Goal: Task Accomplishment & Management: Complete application form

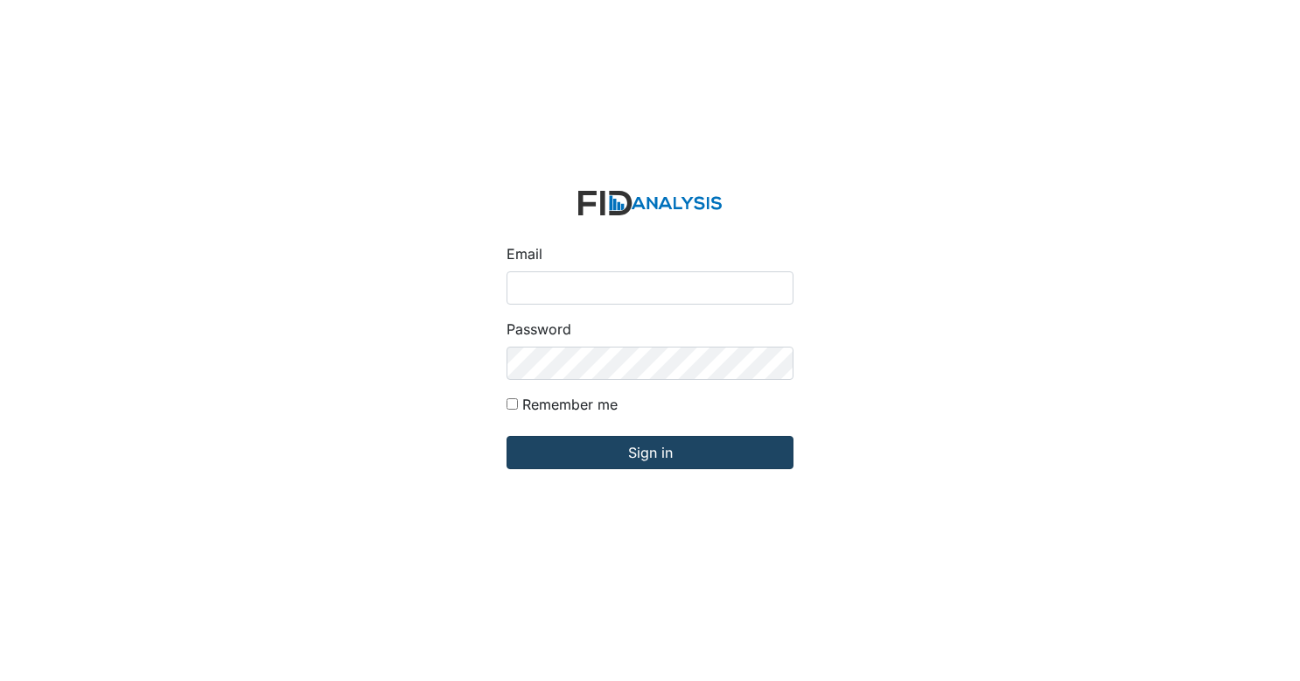
type input "[EMAIL_ADDRESS][DOMAIN_NAME]"
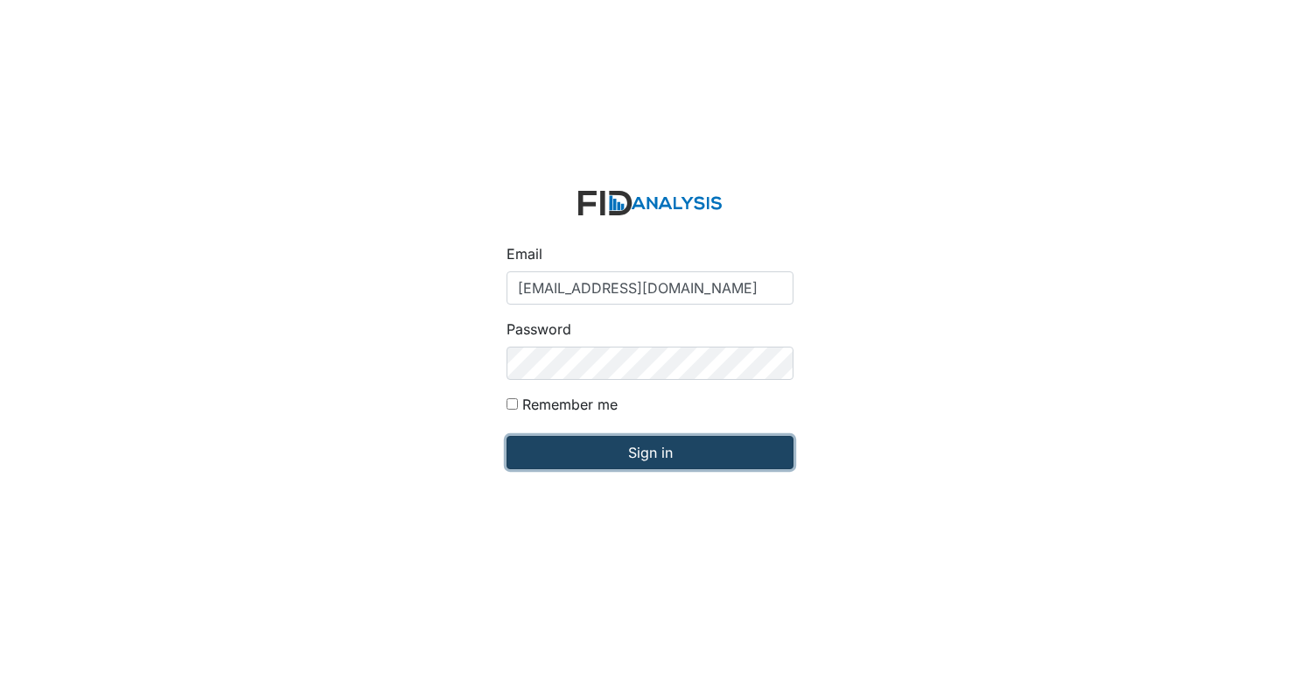
click at [635, 442] on input "Sign in" at bounding box center [650, 452] width 287 height 33
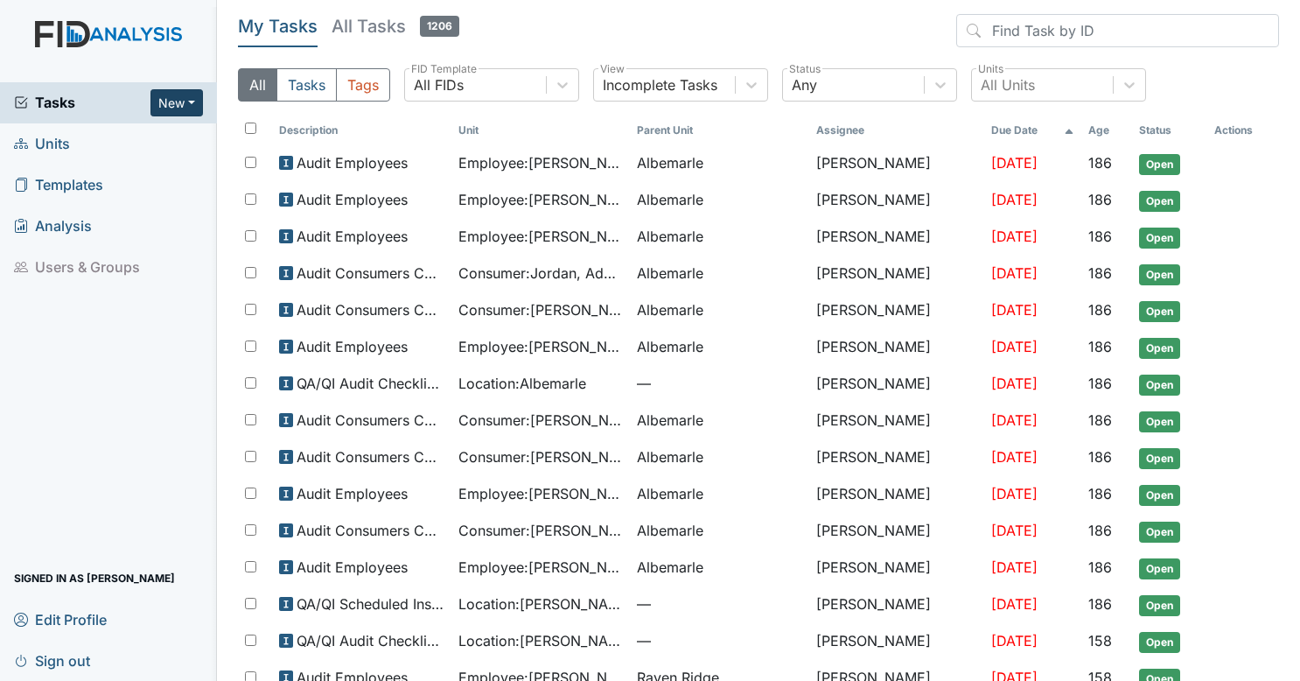
click at [178, 105] on button "New" at bounding box center [176, 102] width 52 height 27
click at [162, 133] on link "Form" at bounding box center [131, 140] width 138 height 28
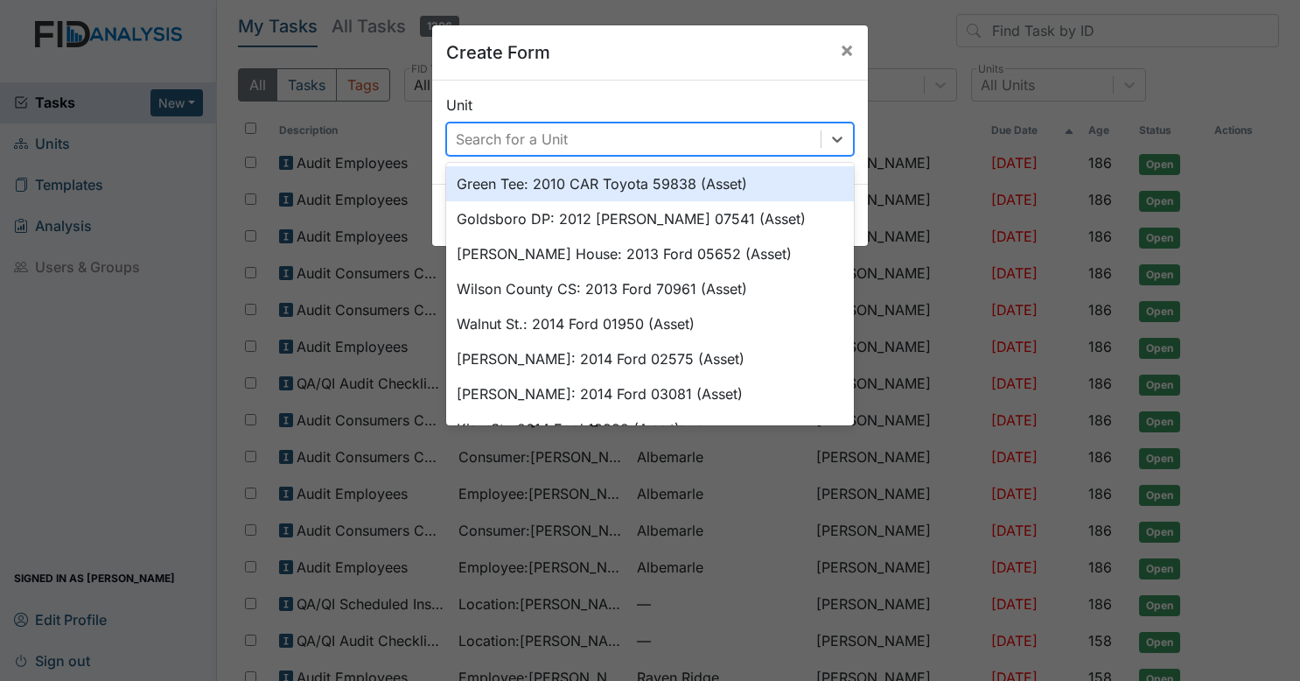
click at [492, 143] on div "Search for a Unit" at bounding box center [512, 139] width 112 height 21
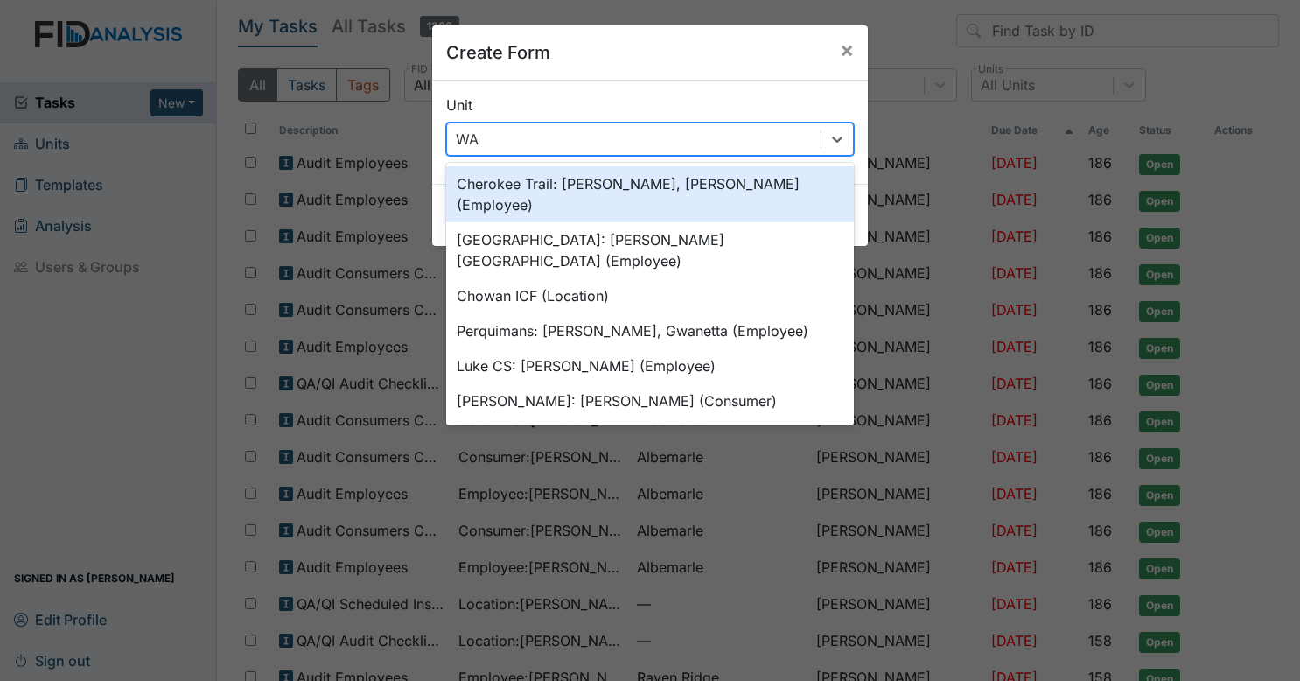
type input "WAL"
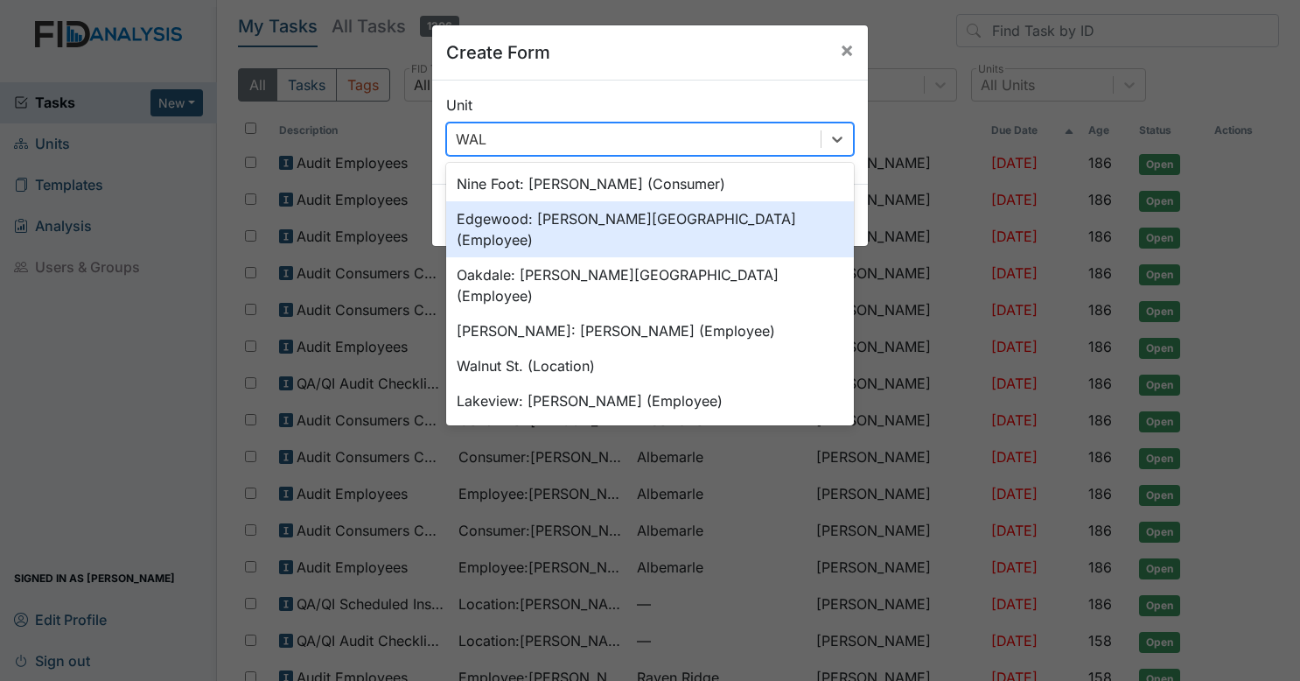
scroll to position [24, 0]
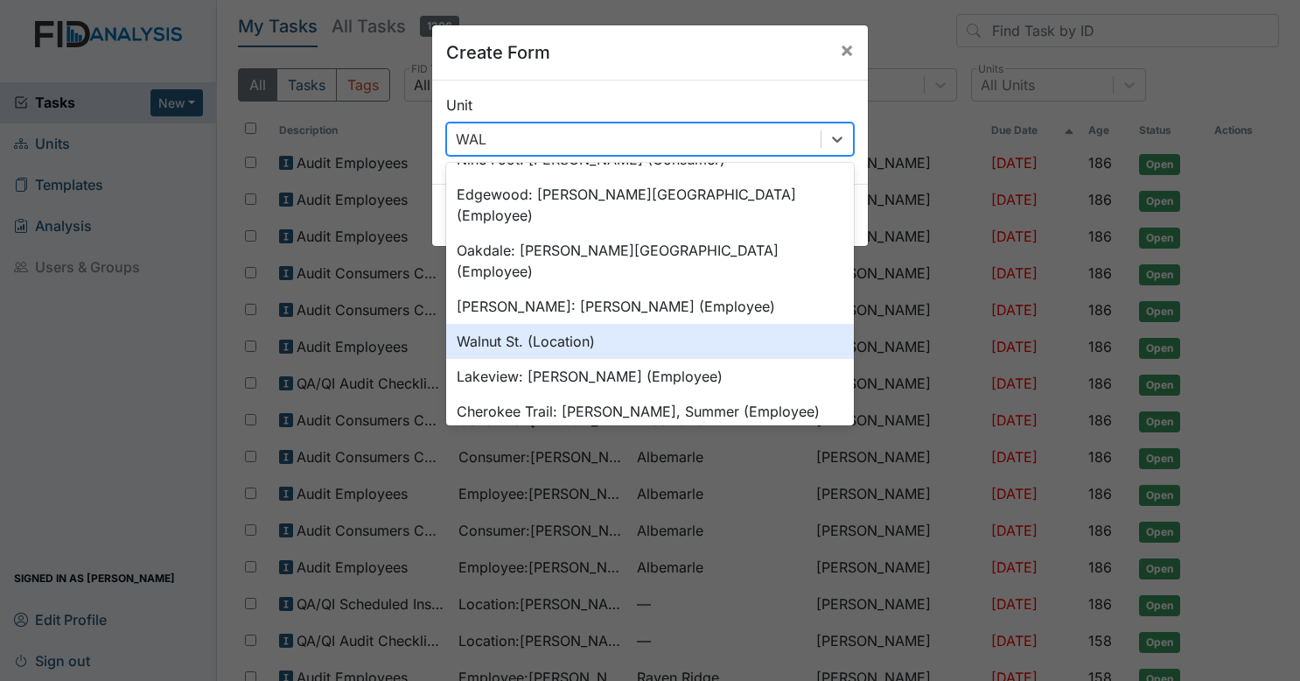
click at [544, 324] on div "Walnut St. (Location)" at bounding box center [650, 341] width 408 height 35
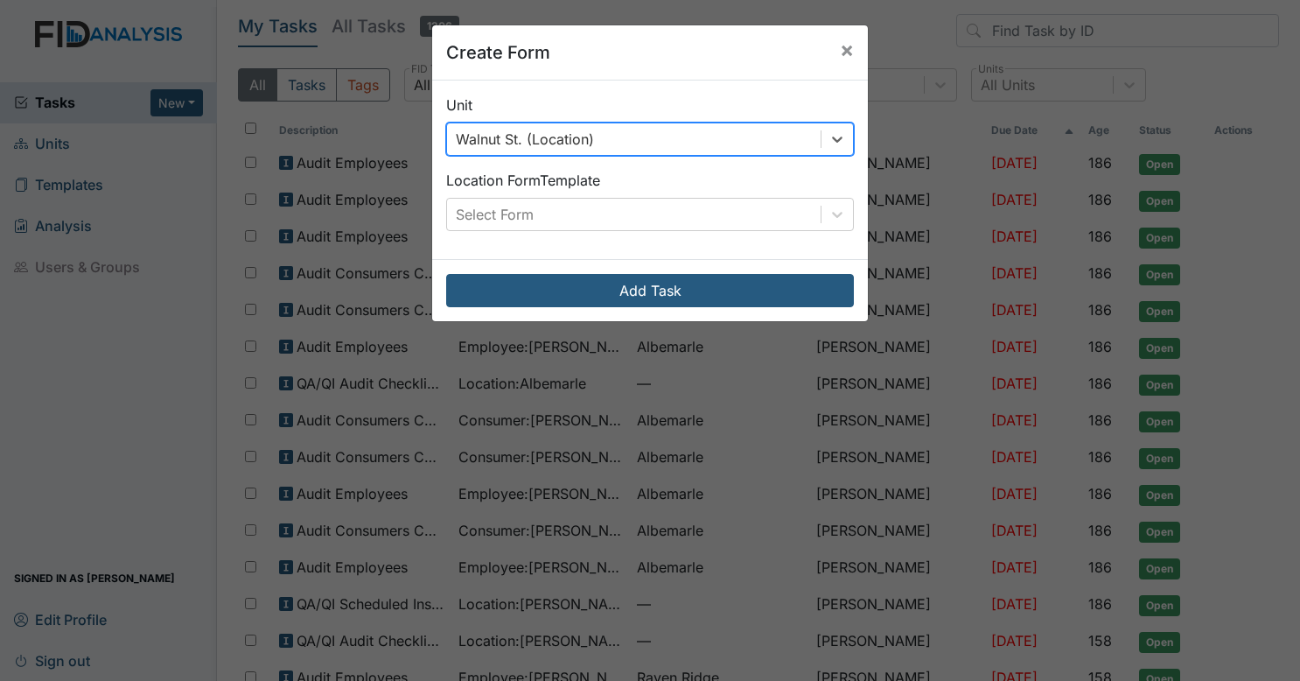
click at [643, 131] on div "Walnut St. (Location)" at bounding box center [634, 138] width 374 height 31
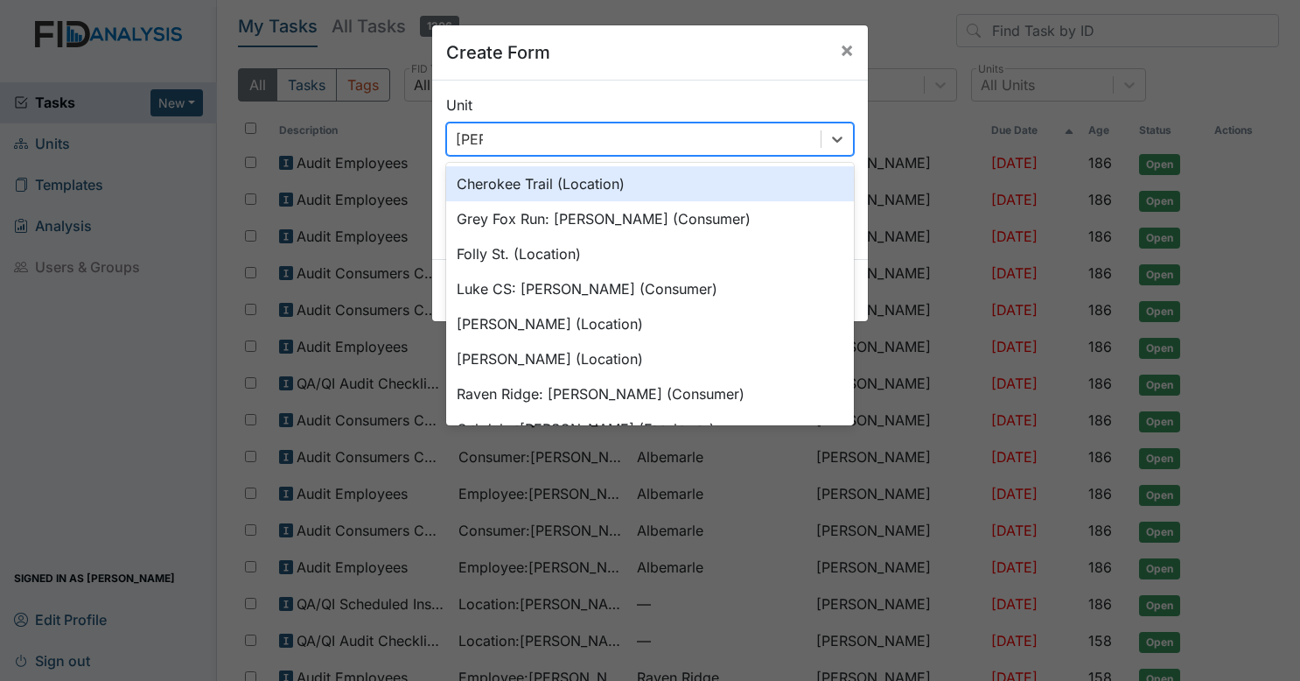
type input "WILL"
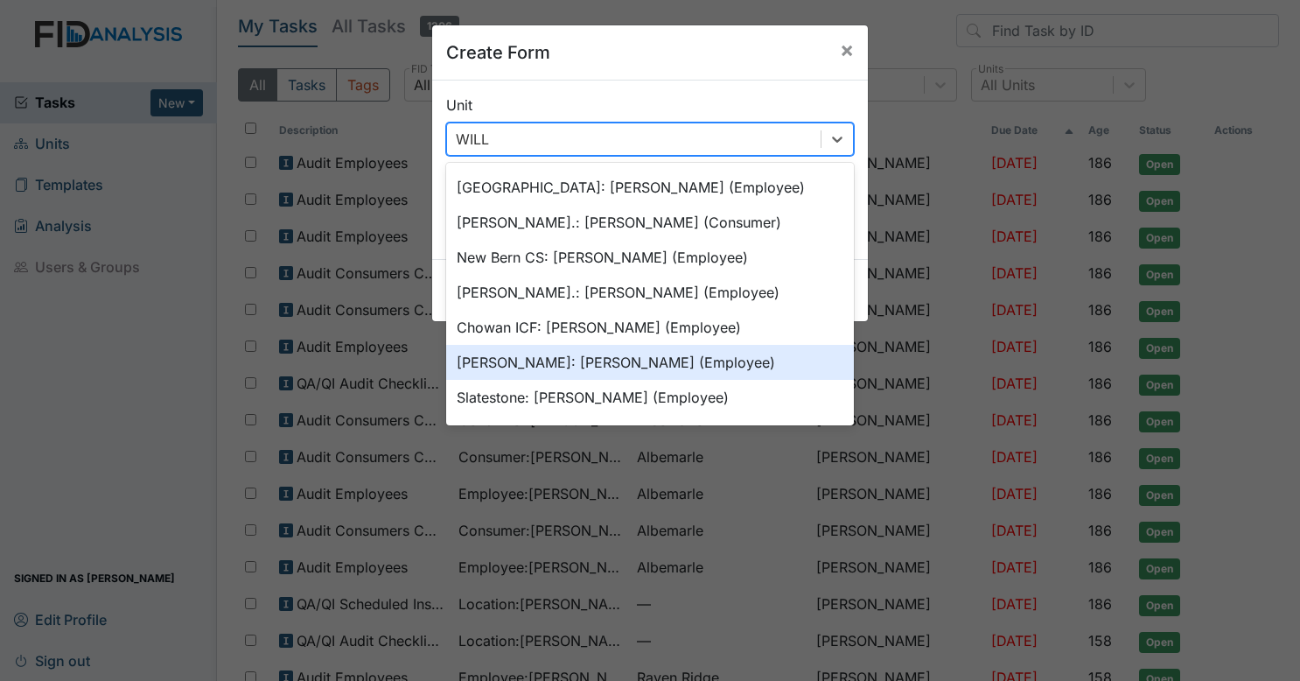
scroll to position [787, 0]
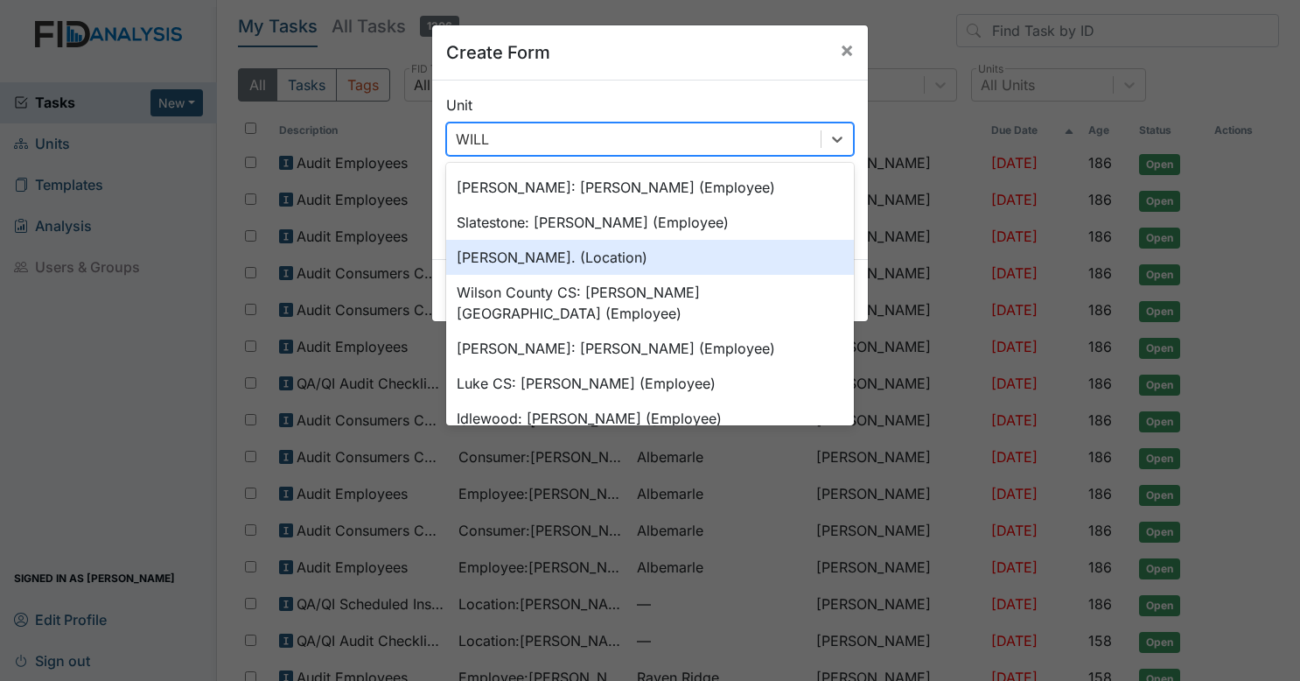
click at [598, 240] on div "William St. (Location)" at bounding box center [650, 257] width 408 height 35
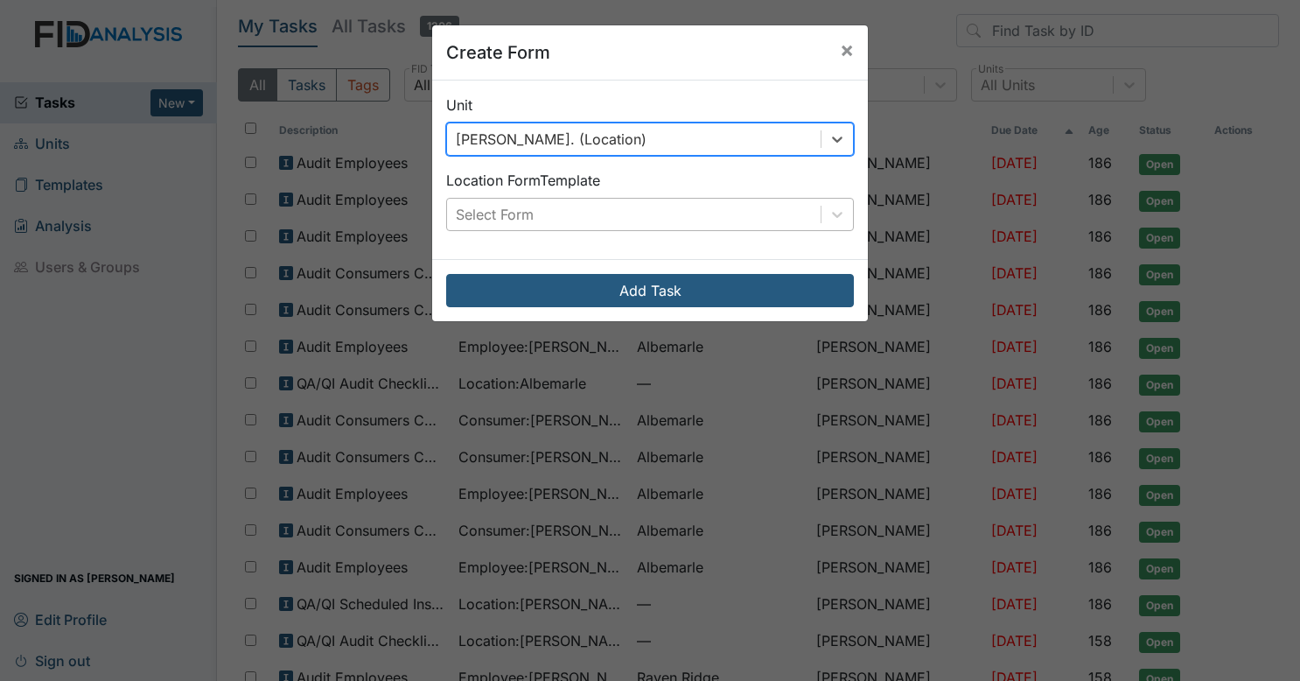
click at [591, 216] on div "Select Form" at bounding box center [634, 214] width 374 height 31
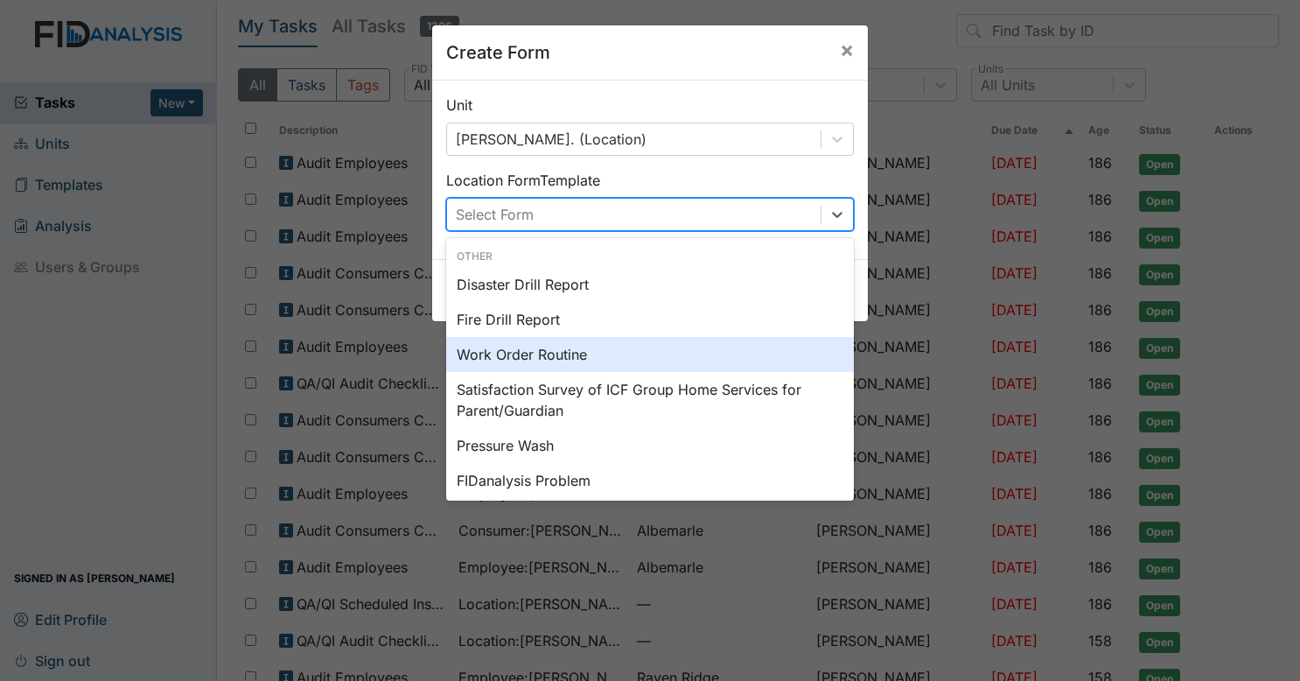
click at [561, 347] on div "Work Order Routine" at bounding box center [650, 354] width 408 height 35
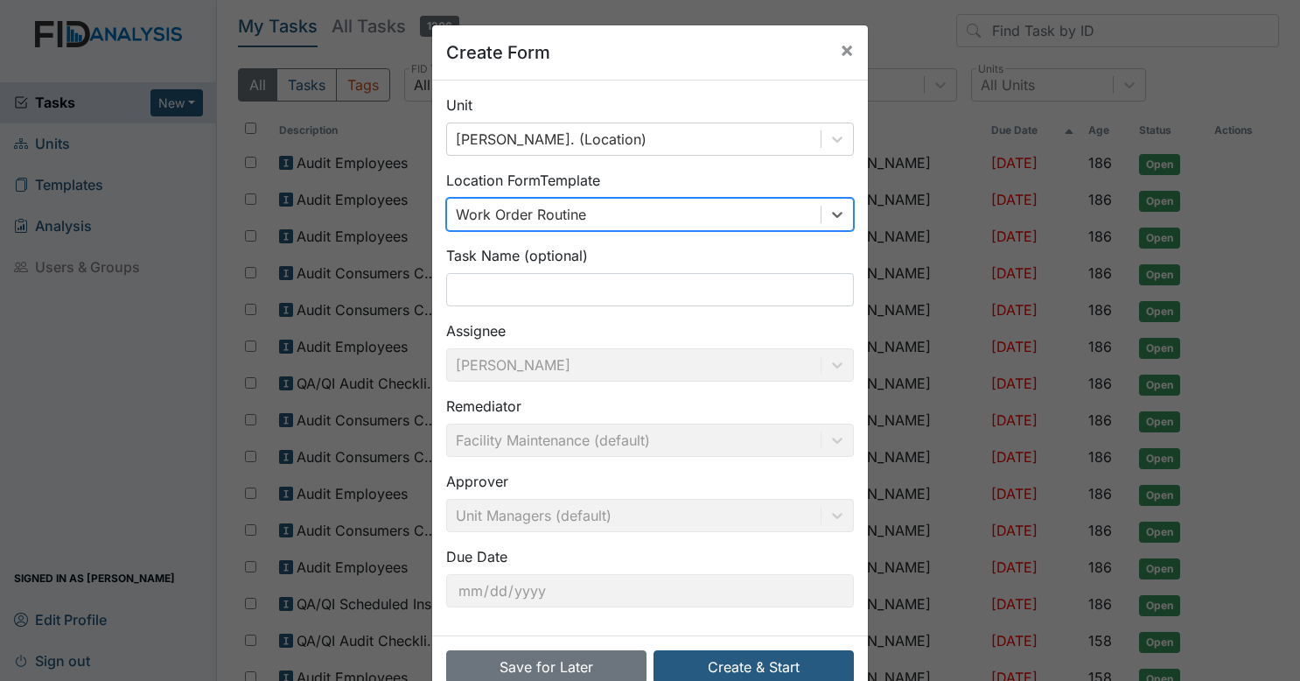
scroll to position [40, 0]
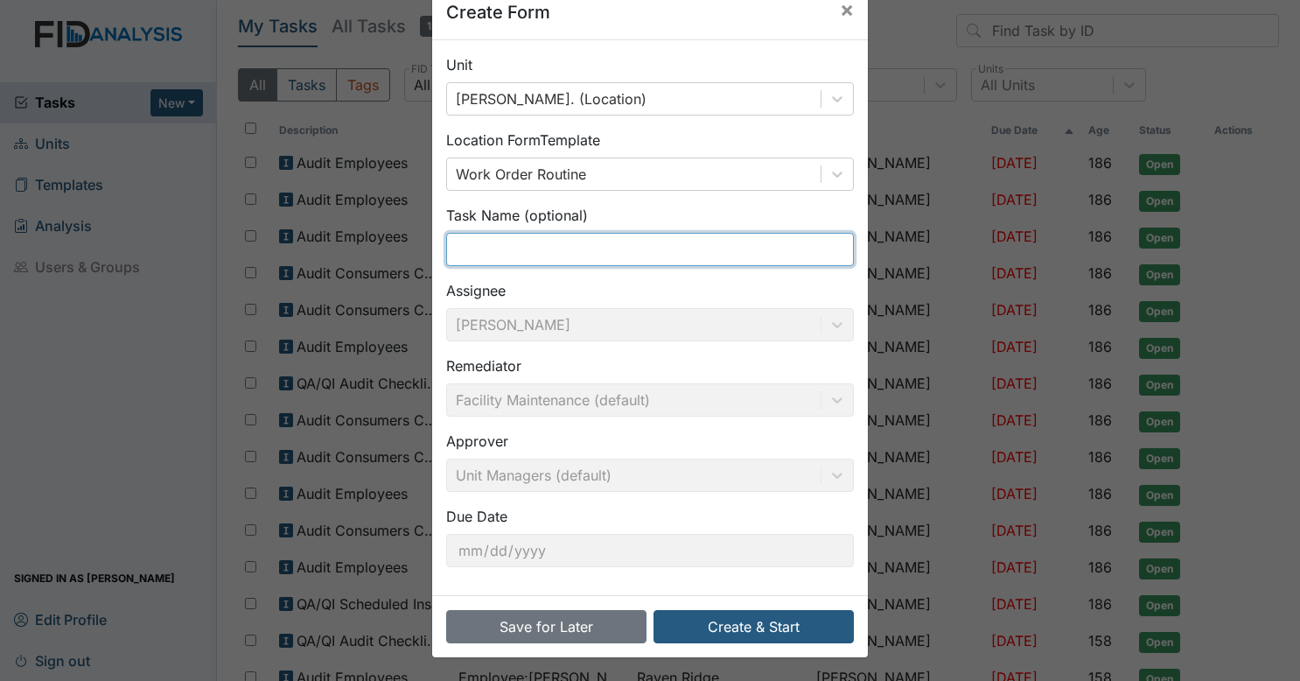
click at [598, 234] on input "text" at bounding box center [650, 249] width 408 height 33
type input "HANDRAILS IN SHOWER"
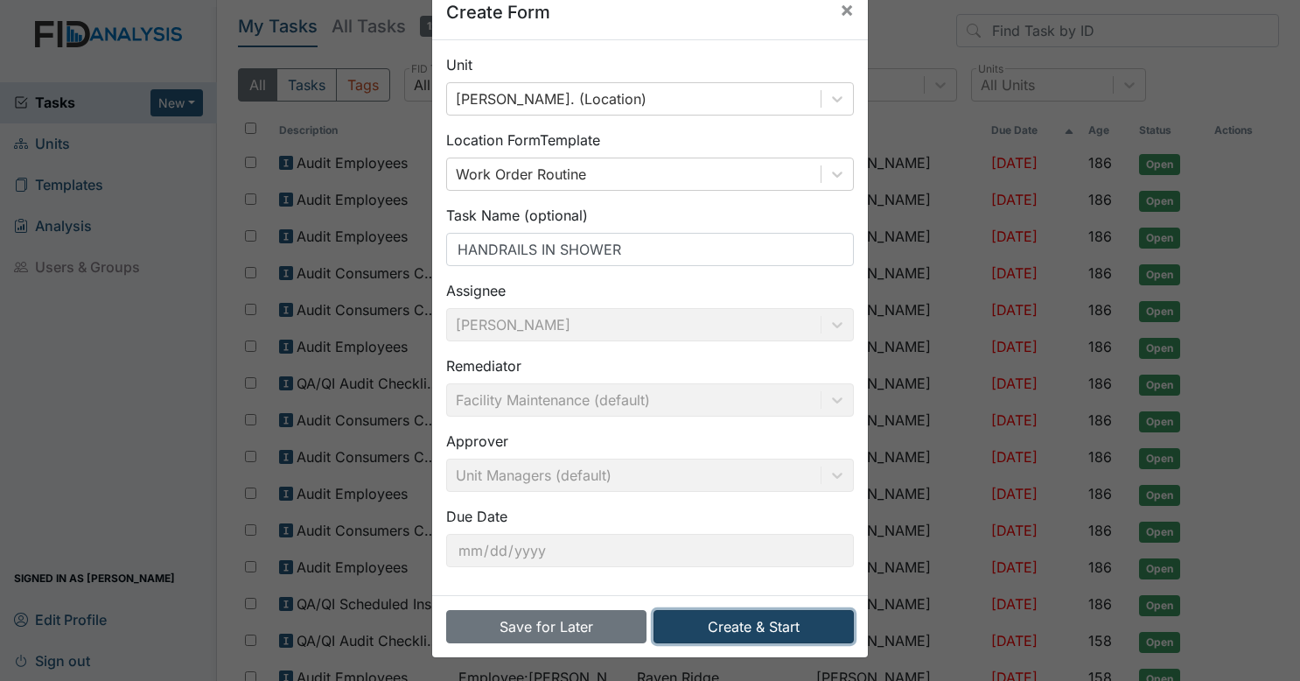
click at [724, 612] on button "Create & Start" at bounding box center [753, 626] width 200 height 33
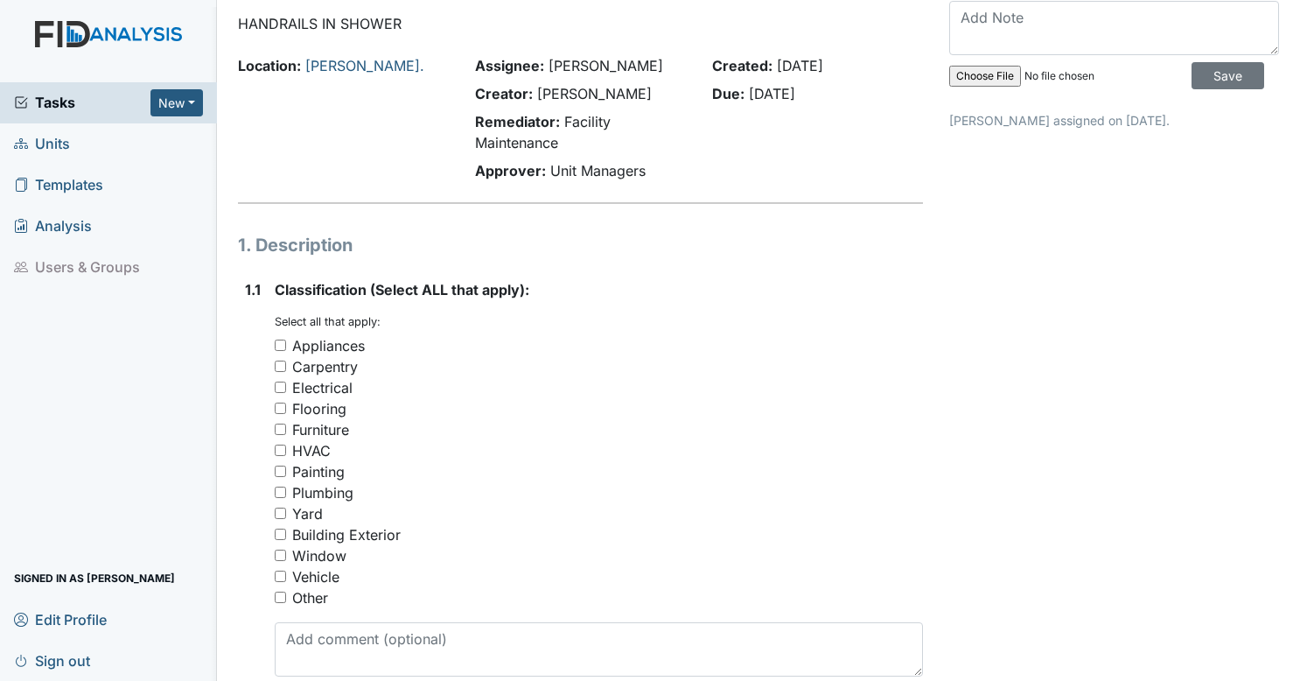
scroll to position [87, 0]
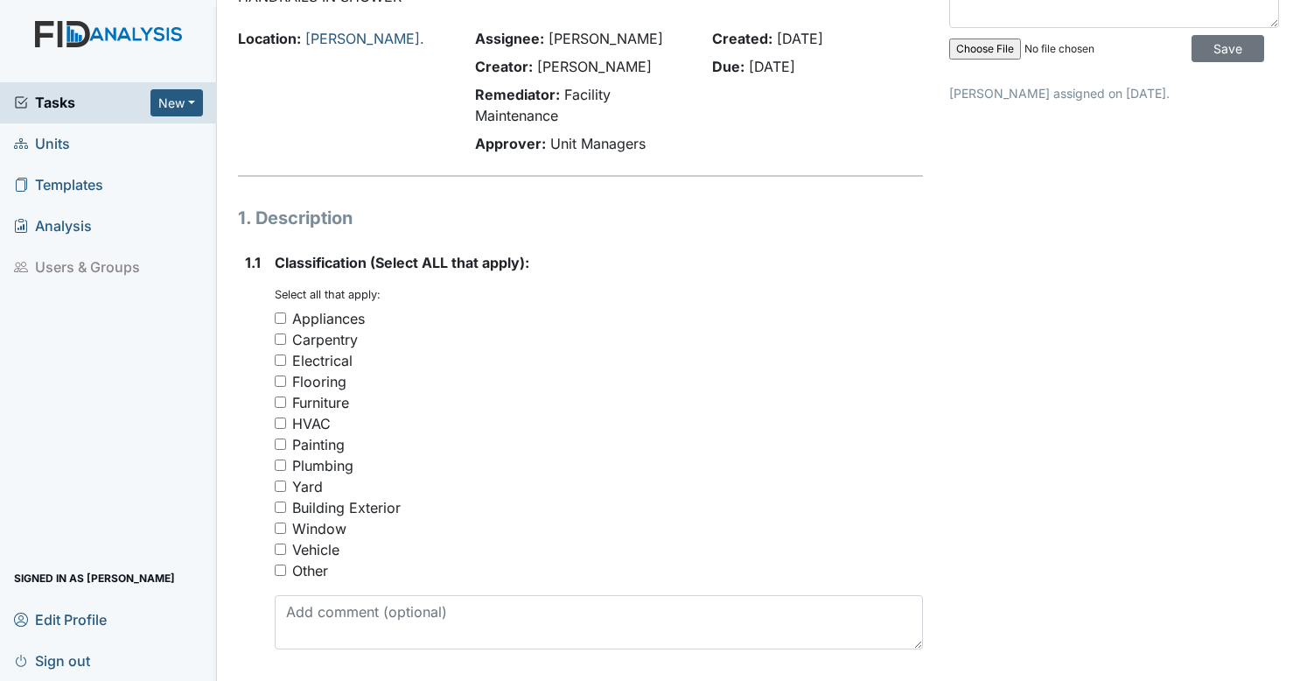
click at [276, 569] on input "Other" at bounding box center [280, 569] width 11 height 11
checkbox input "true"
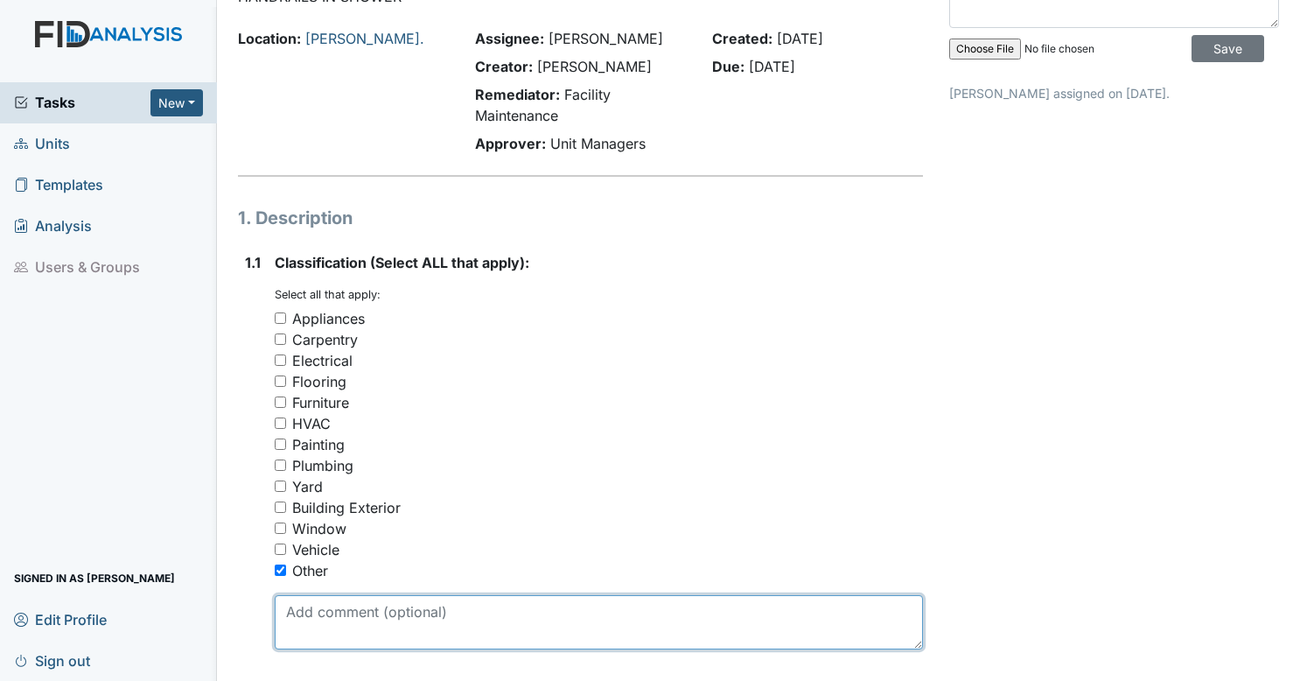
click at [332, 618] on textarea at bounding box center [599, 622] width 649 height 54
type textarea "h"
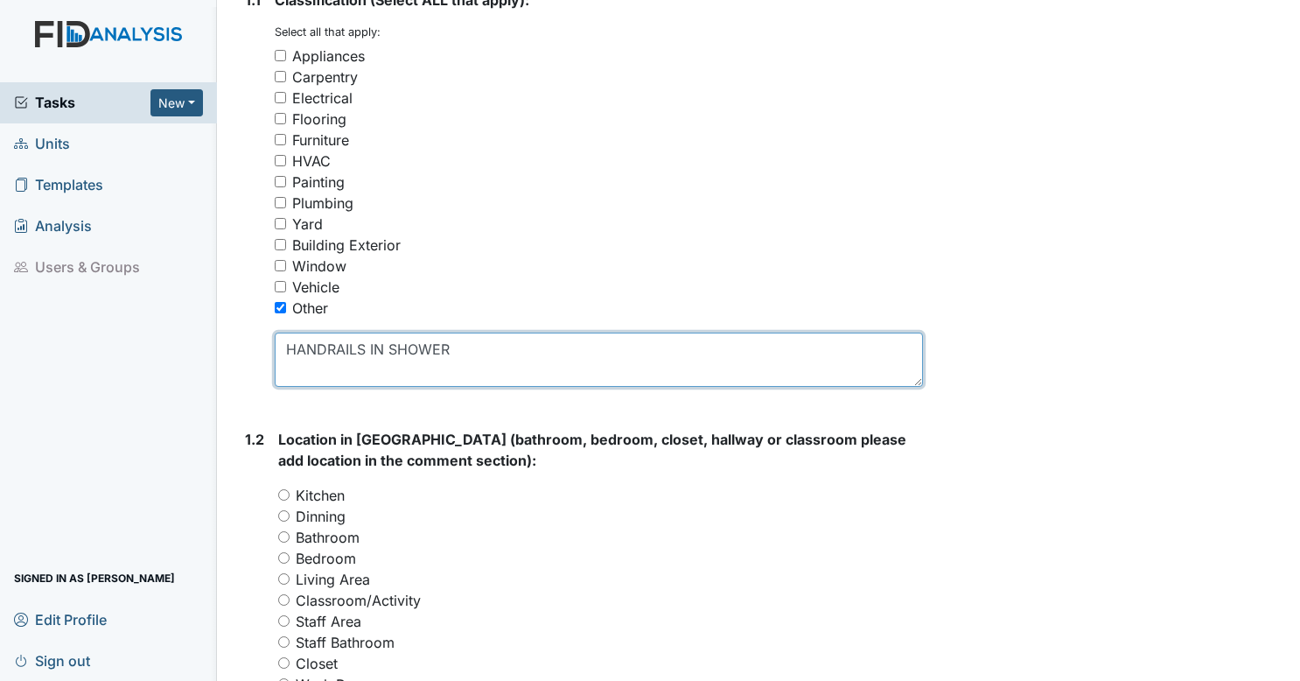
scroll to position [525, 0]
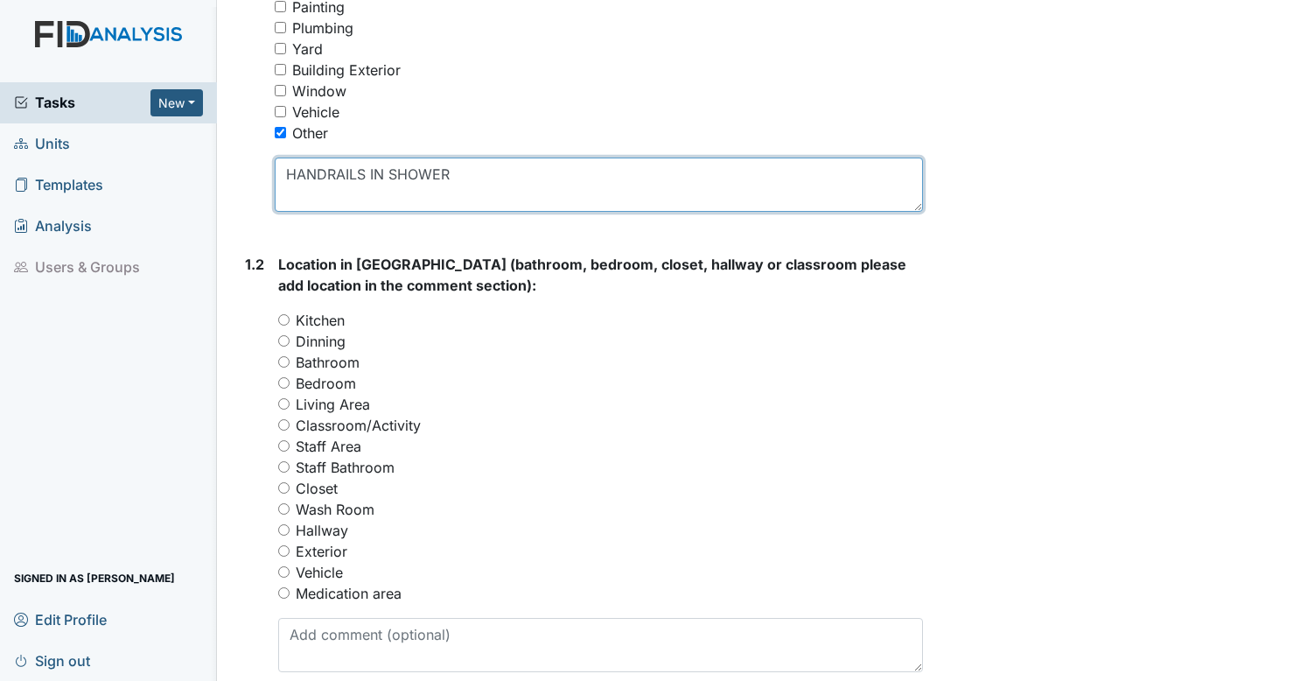
type textarea "HANDRAILS IN SHOWER"
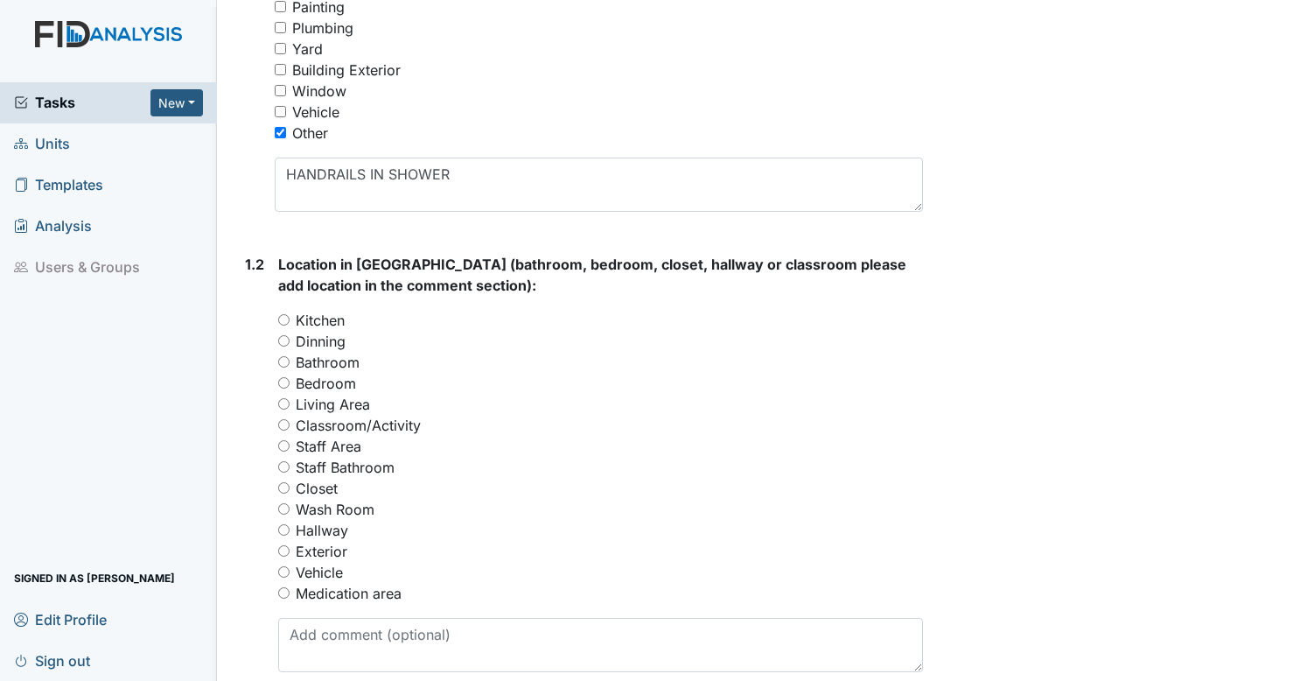
click at [287, 359] on input "Bathroom" at bounding box center [283, 361] width 11 height 11
radio input "true"
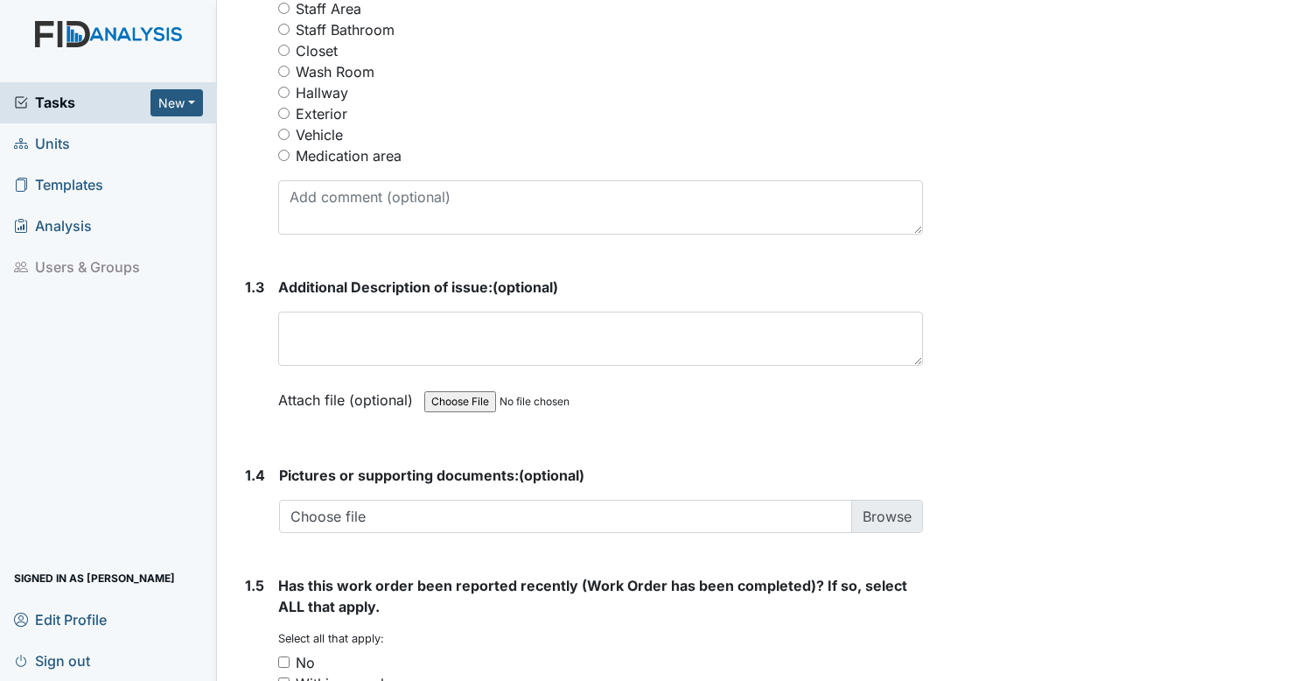
scroll to position [1137, 0]
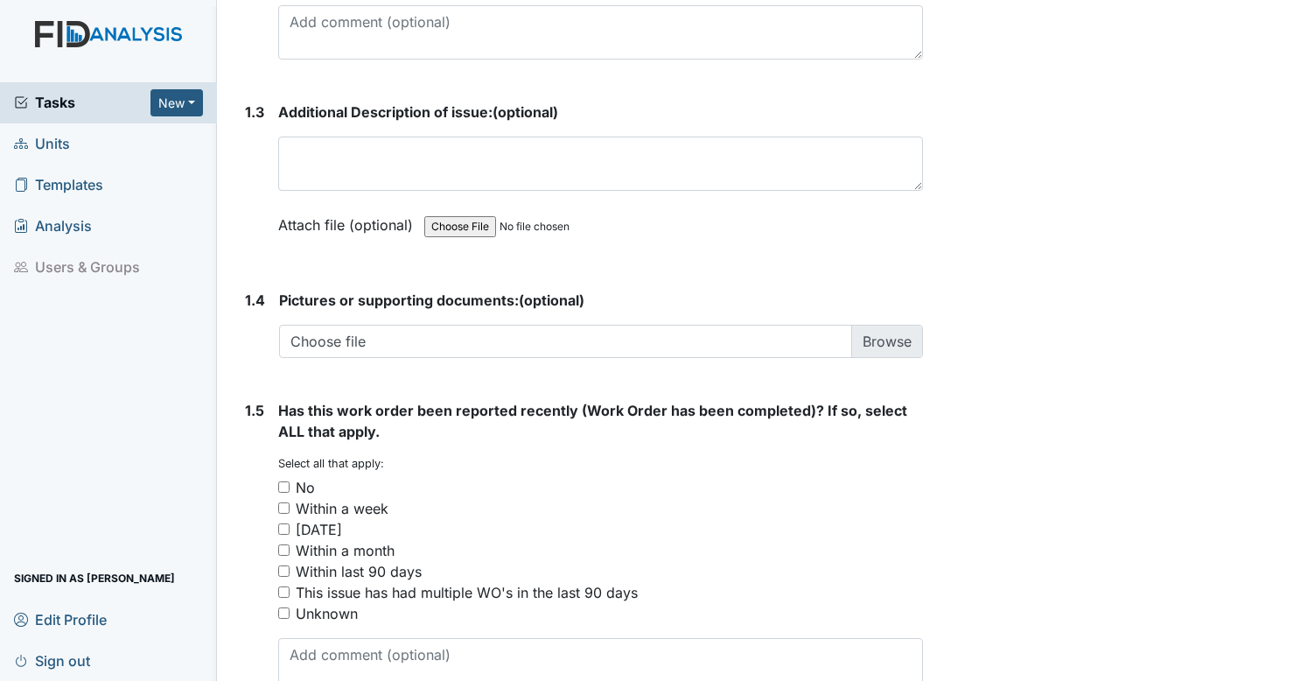
click at [282, 485] on input "No" at bounding box center [283, 486] width 11 height 11
checkbox input "true"
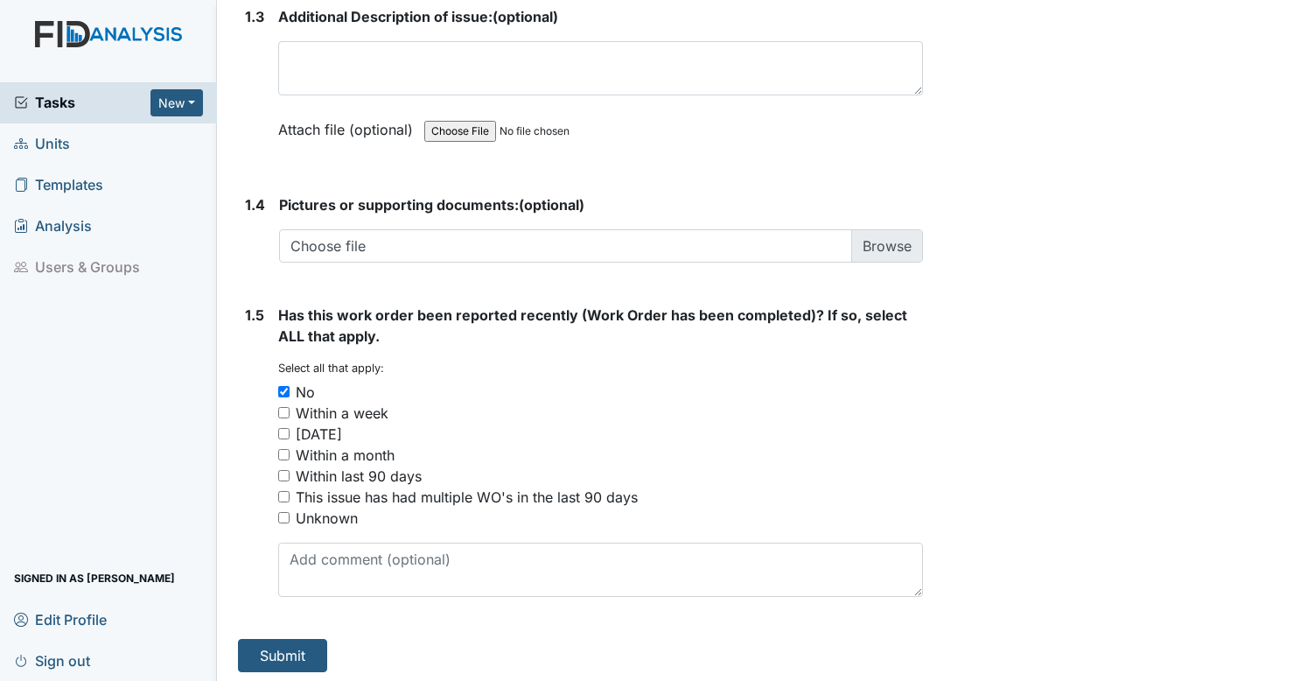
scroll to position [1234, 0]
click at [298, 647] on button "Submit" at bounding box center [282, 654] width 89 height 33
